Goal: Information Seeking & Learning: Check status

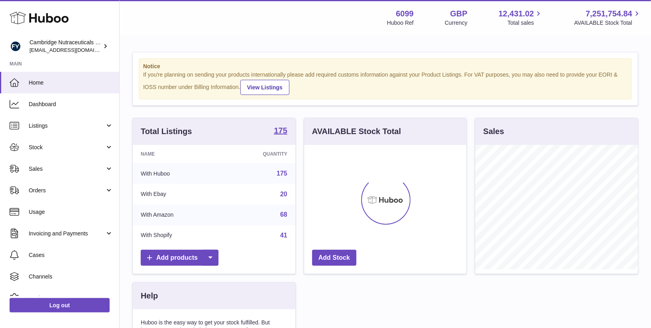
scroll to position [124, 163]
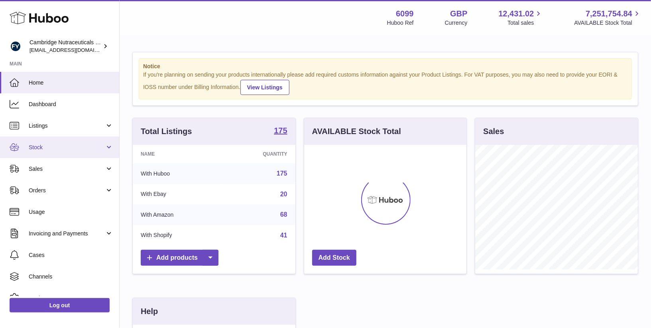
click at [44, 150] on span "Stock" at bounding box center [67, 148] width 76 height 8
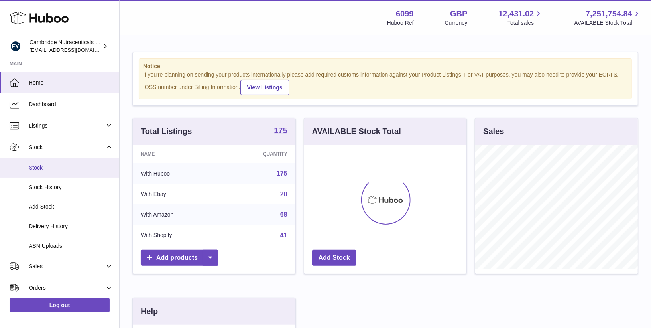
click at [43, 168] on span "Stock" at bounding box center [71, 168] width 85 height 8
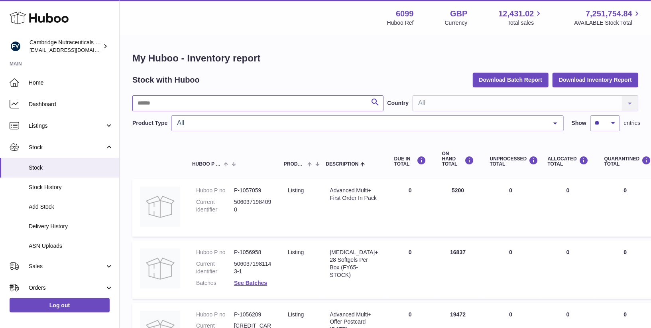
click at [169, 103] on input "text" at bounding box center [257, 103] width 251 height 16
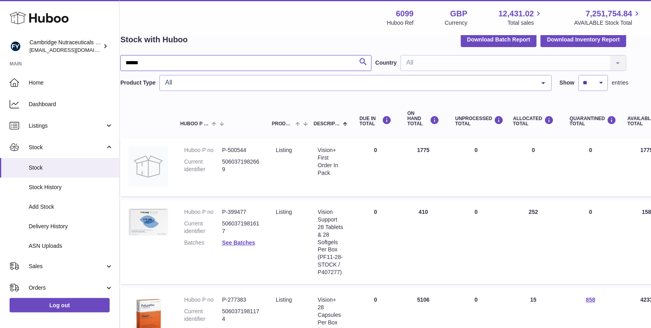
scroll to position [40, 6]
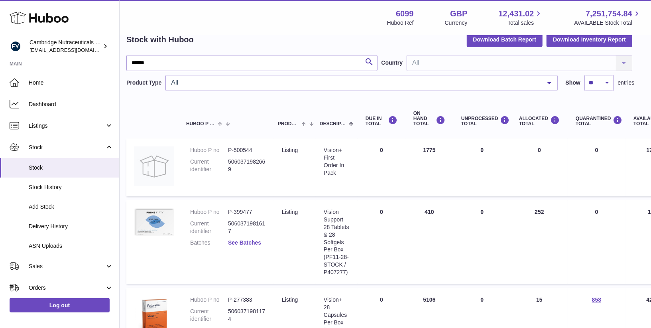
click at [252, 242] on link "See Batches" at bounding box center [244, 242] width 33 height 6
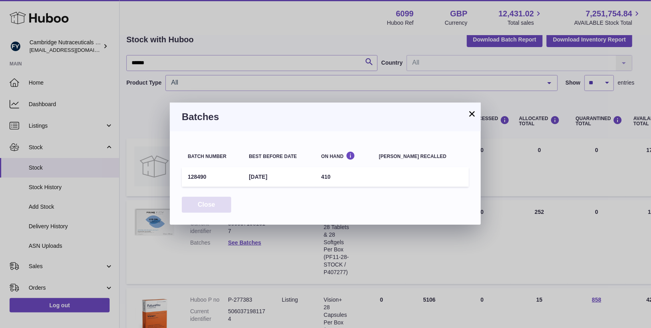
click at [192, 211] on button "Close" at bounding box center [206, 205] width 49 height 16
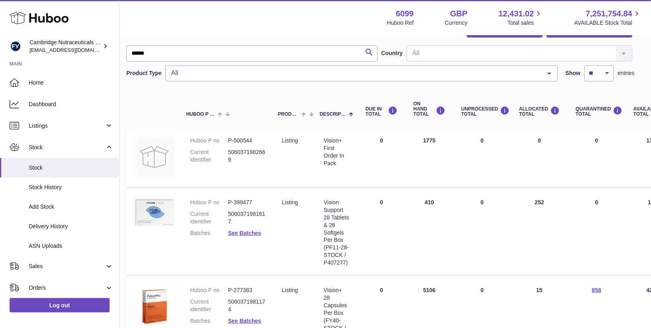
scroll to position [0, 6]
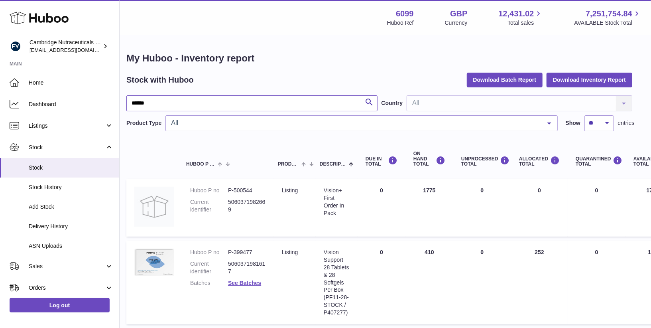
click at [193, 99] on input "******" at bounding box center [251, 103] width 251 height 16
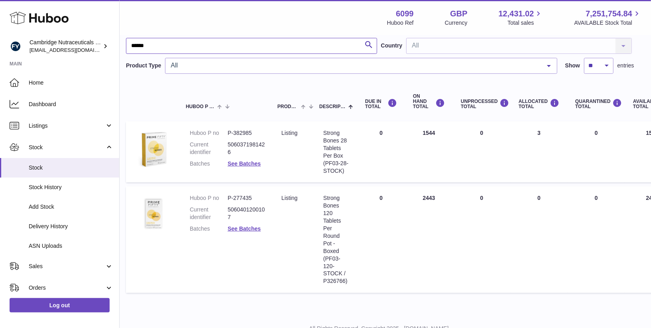
scroll to position [57, 0]
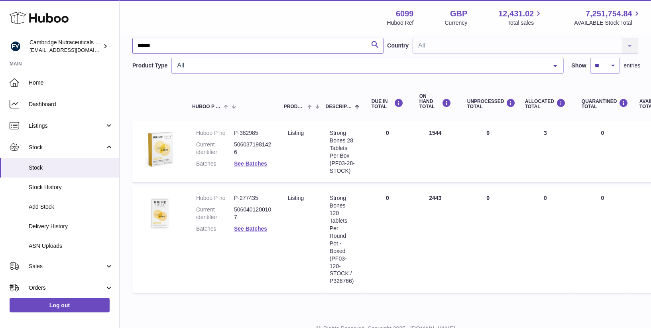
type input "******"
click at [70, 303] on link "Log out" at bounding box center [60, 305] width 100 height 14
